Goal: Information Seeking & Learning: Find specific fact

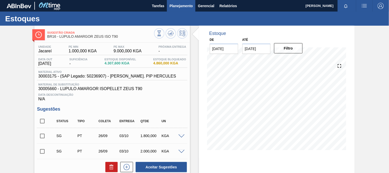
click at [188, 4] on span "Planejamento" at bounding box center [181, 6] width 23 height 6
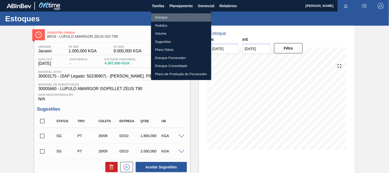
click at [172, 15] on li "Estoque" at bounding box center [181, 17] width 60 height 8
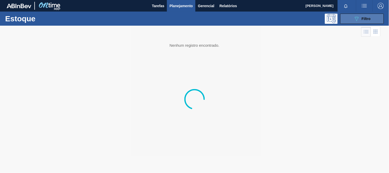
click at [359, 23] on button "089F7B8B-B2A5-4AFE-B5C0-19BA573D28AC Filtro" at bounding box center [363, 19] width 44 height 10
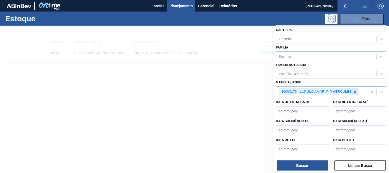
click at [354, 90] on icon at bounding box center [356, 92] width 4 height 4
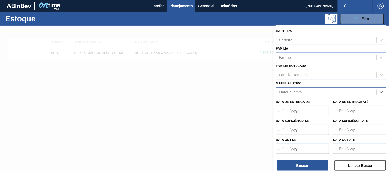
paste ativo "30006318"
type ativo "30006318"
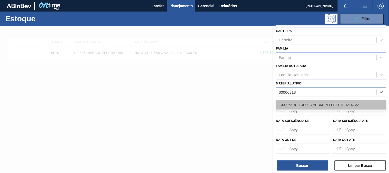
click at [301, 100] on div "30006318 - LUPULO AROM. PELLET STB TAHOMA" at bounding box center [331, 104] width 110 height 9
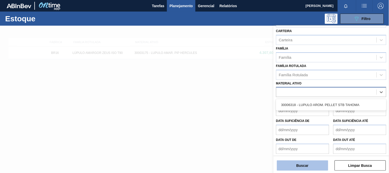
scroll to position [71, 0]
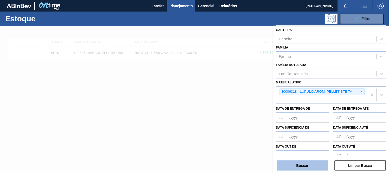
click at [291, 168] on button "Buscar" at bounding box center [302, 165] width 51 height 10
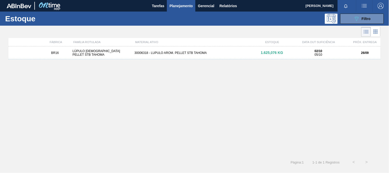
click at [158, 47] on div "BR16 LÚPULO [DEMOGRAPHIC_DATA] PELLET STB TAHOMA 30006318 - LUPULO AROM. PELLET…" at bounding box center [194, 52] width 372 height 13
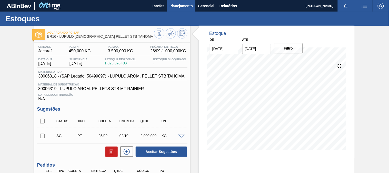
click at [183, 7] on span "Planejamento" at bounding box center [181, 6] width 23 height 6
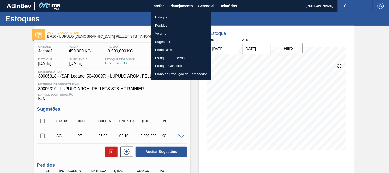
click at [170, 18] on li "Estoque" at bounding box center [181, 17] width 60 height 8
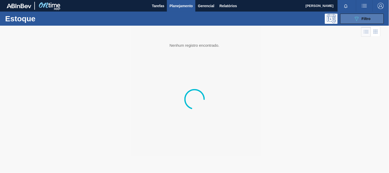
click at [352, 15] on button "089F7B8B-B2A5-4AFE-B5C0-19BA573D28AC Filtro" at bounding box center [363, 19] width 44 height 10
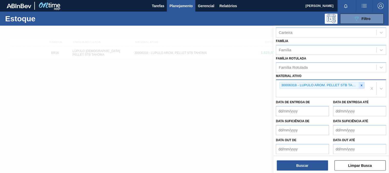
click at [361, 84] on icon at bounding box center [362, 85] width 2 height 2
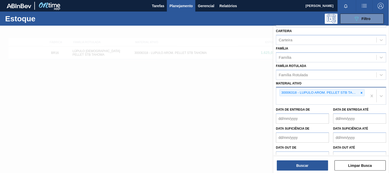
paste ativo "30007684"
type ativo "30007684"
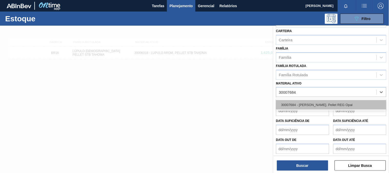
click at [313, 100] on div "30007684 - [PERSON_NAME]. Pellet REG Opal" at bounding box center [331, 104] width 110 height 9
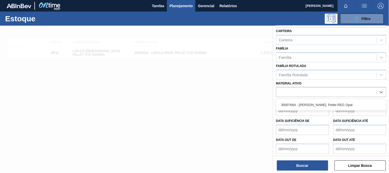
scroll to position [71, 0]
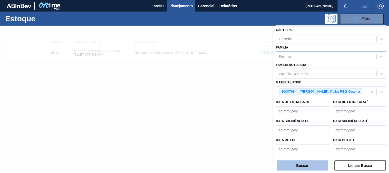
click at [306, 161] on button "Buscar" at bounding box center [302, 165] width 51 height 10
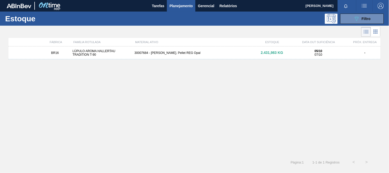
click at [158, 55] on div "BR16 LÚPULO AROMA HALLERTAU TRADITION T-90 30007684 - Lupulo Arom. Pellet REG O…" at bounding box center [194, 52] width 372 height 13
